Goal: Information Seeking & Learning: Understand process/instructions

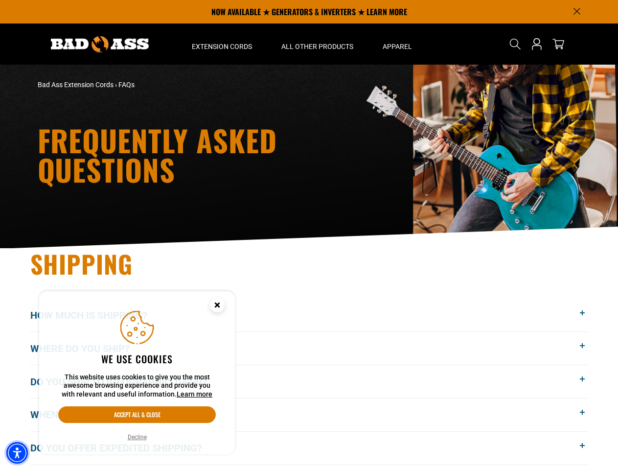
click at [17, 452] on img "Accessibility Menu" at bounding box center [17, 453] width 22 height 22
